Goal: Find specific page/section: Find specific page/section

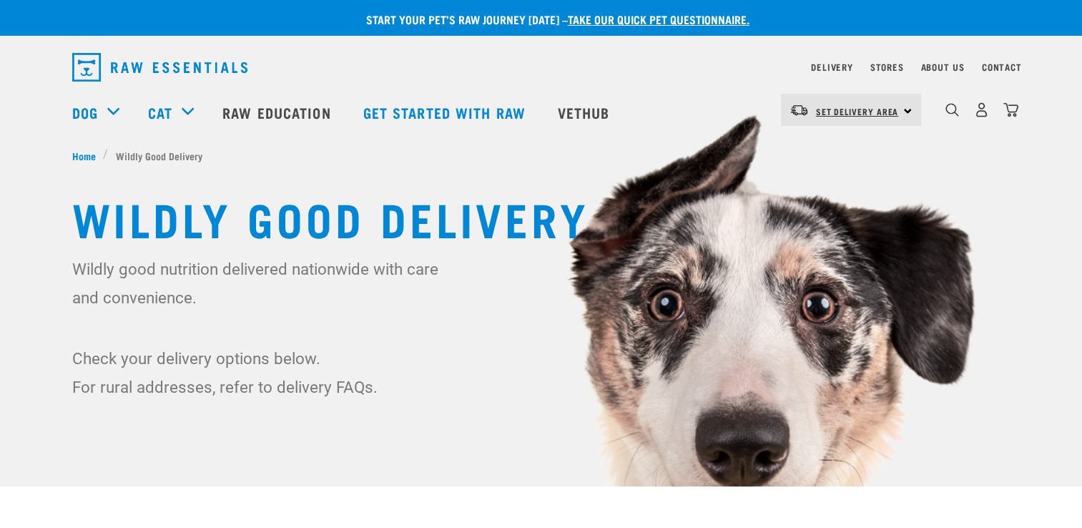
click at [829, 104] on link "Set Delivery Area" at bounding box center [857, 111] width 83 height 23
click at [832, 153] on link "[GEOGRAPHIC_DATA]" at bounding box center [849, 149] width 137 height 31
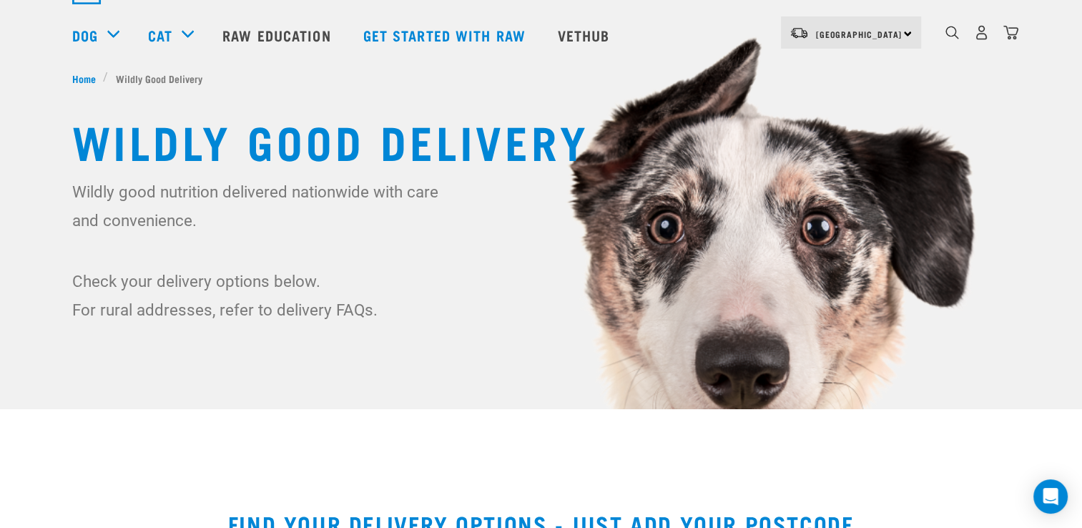
scroll to position [143, 0]
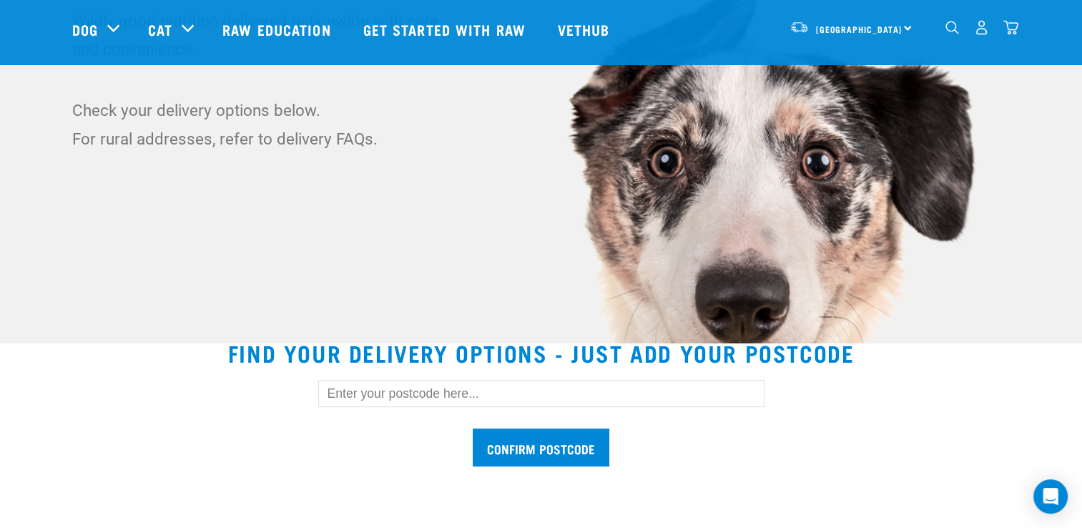
click at [434, 403] on input "text" at bounding box center [541, 393] width 446 height 27
type input "3288"
click at [568, 445] on input "Confirm postcode" at bounding box center [541, 447] width 137 height 38
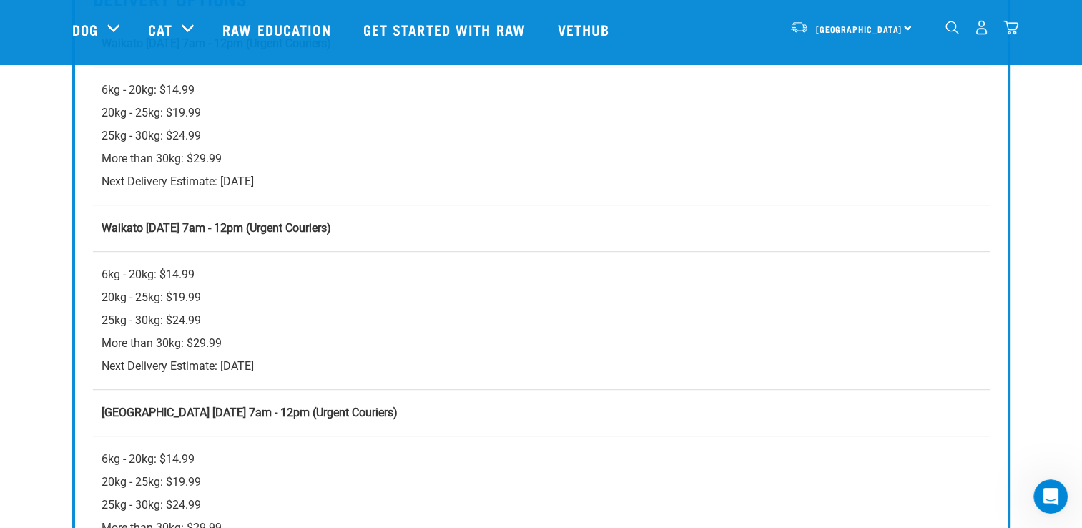
scroll to position [715, 0]
